Goal: Information Seeking & Learning: Learn about a topic

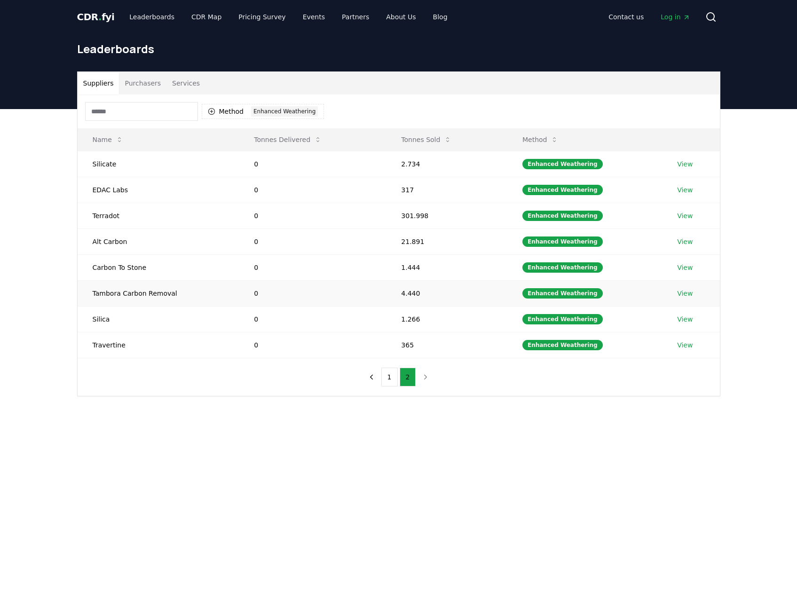
click at [681, 296] on link "View" at bounding box center [685, 293] width 16 height 9
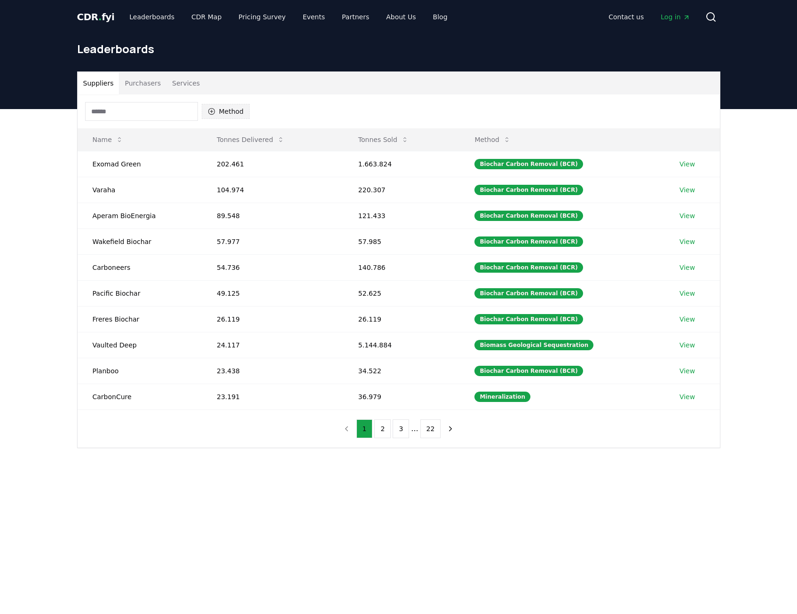
click at [230, 111] on button "Method" at bounding box center [226, 111] width 48 height 15
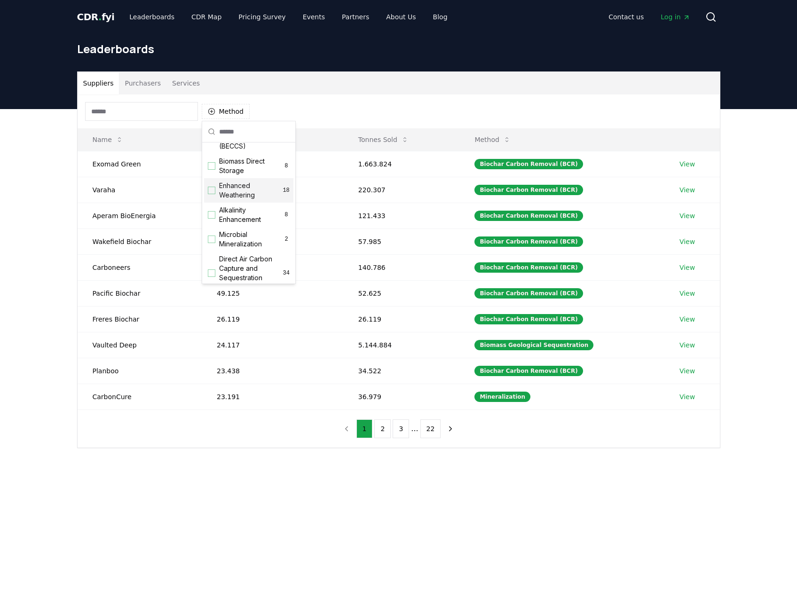
click at [243, 197] on span "Enhanced Weathering" at bounding box center [250, 190] width 63 height 19
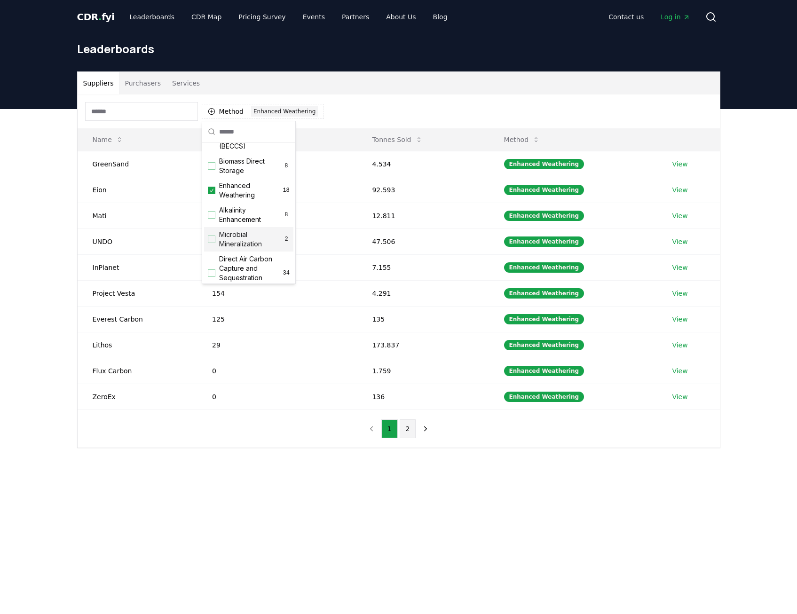
click at [406, 425] on button "2" at bounding box center [408, 428] width 16 height 19
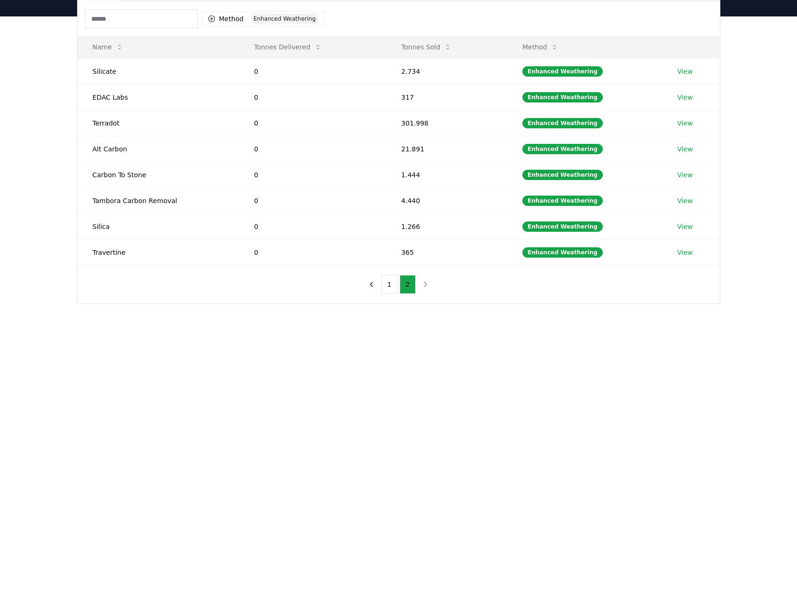
scroll to position [94, 0]
